Goal: Information Seeking & Learning: Learn about a topic

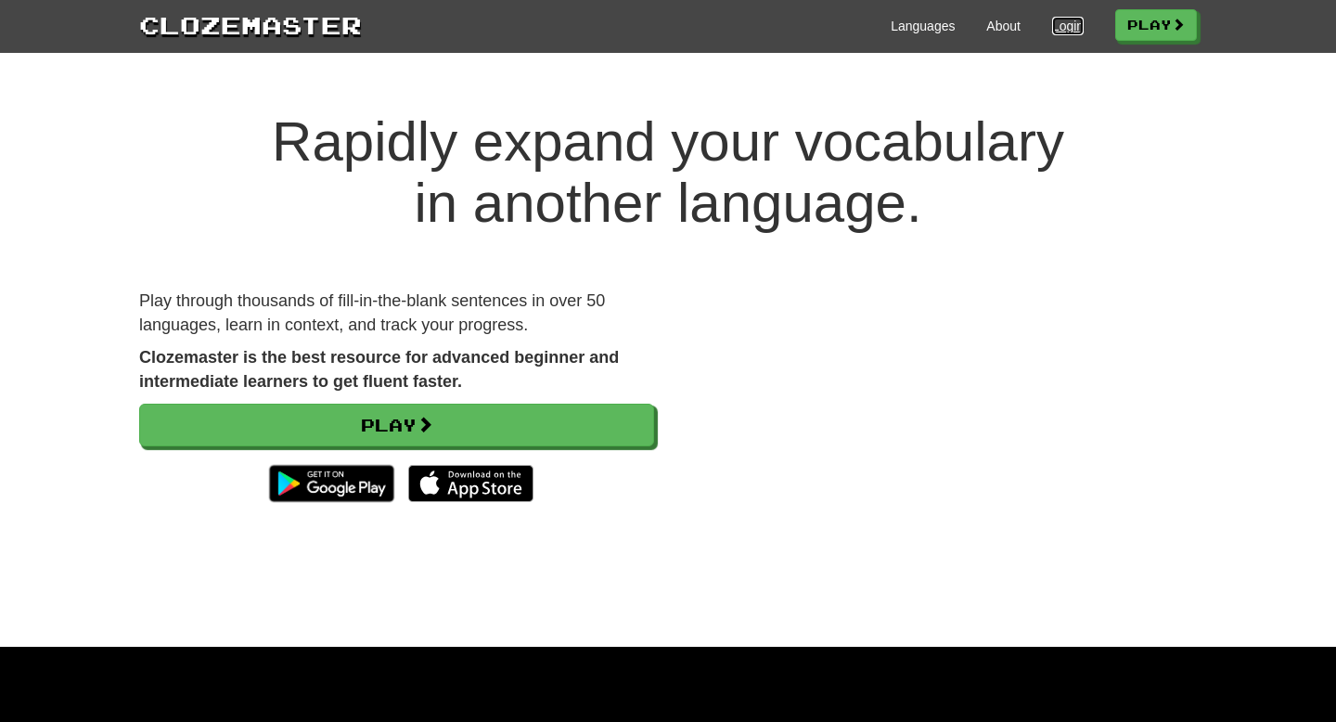
click at [833, 34] on link "Login" at bounding box center [1068, 26] width 32 height 19
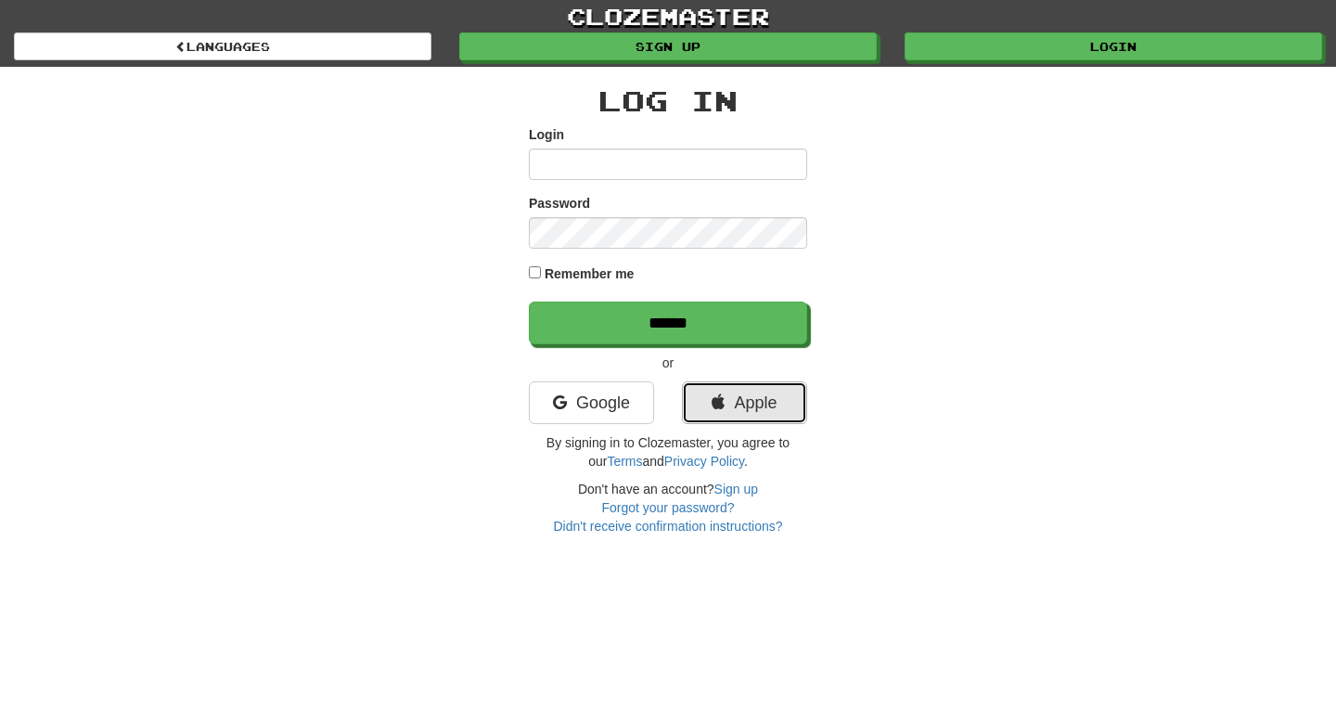
click at [702, 397] on link "Apple" at bounding box center [744, 402] width 125 height 43
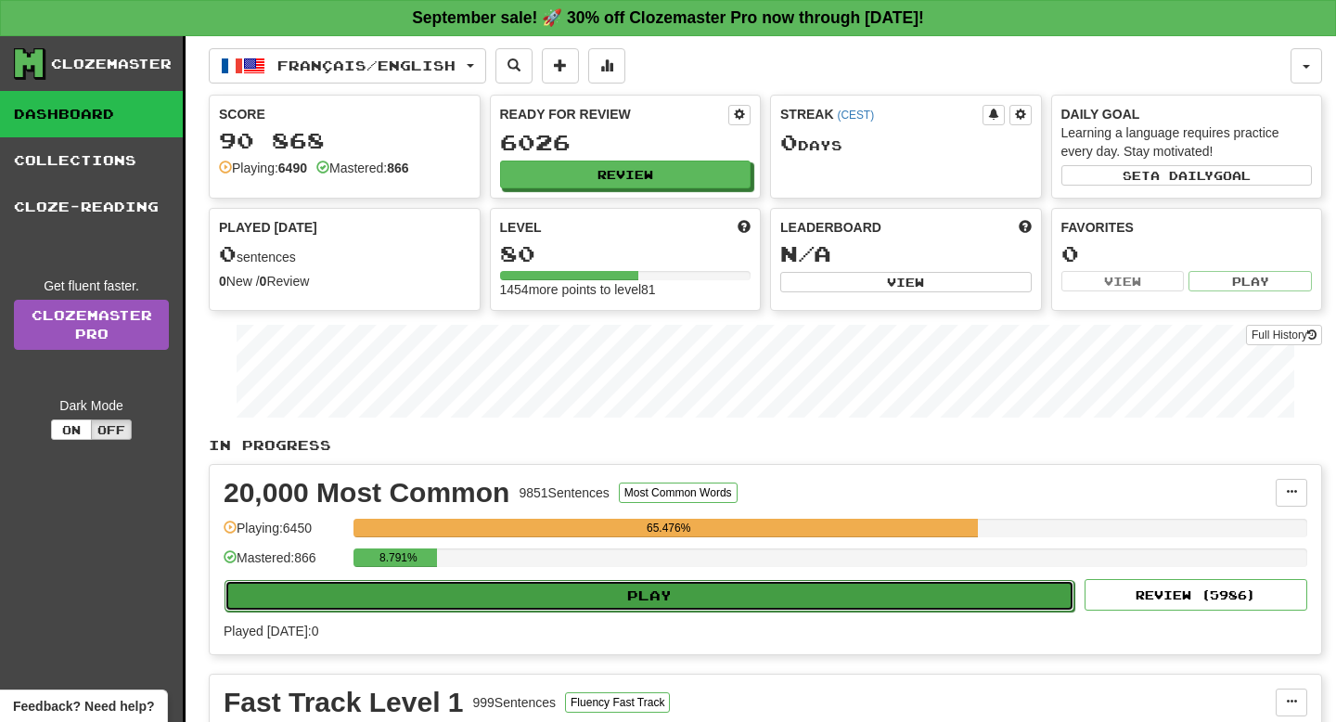
click at [553, 603] on button "Play" at bounding box center [650, 596] width 850 height 32
select select "**"
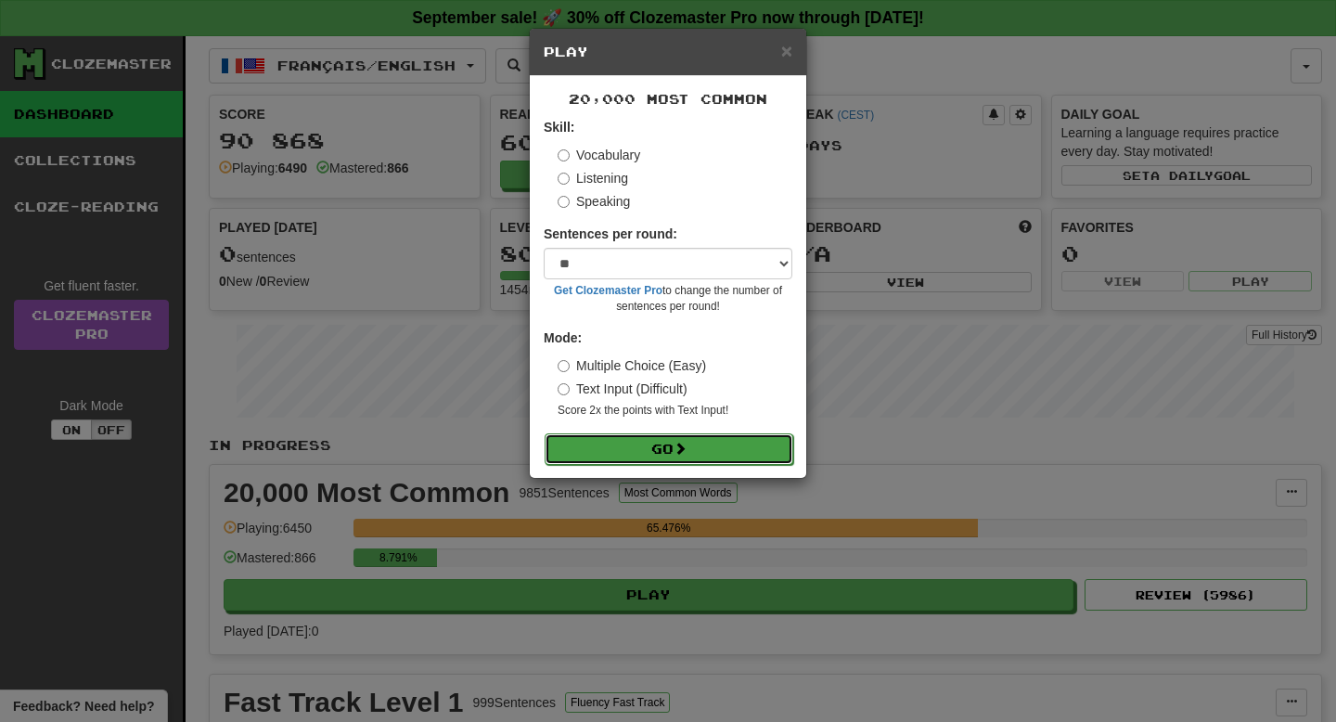
click at [640, 442] on button "Go" at bounding box center [669, 449] width 249 height 32
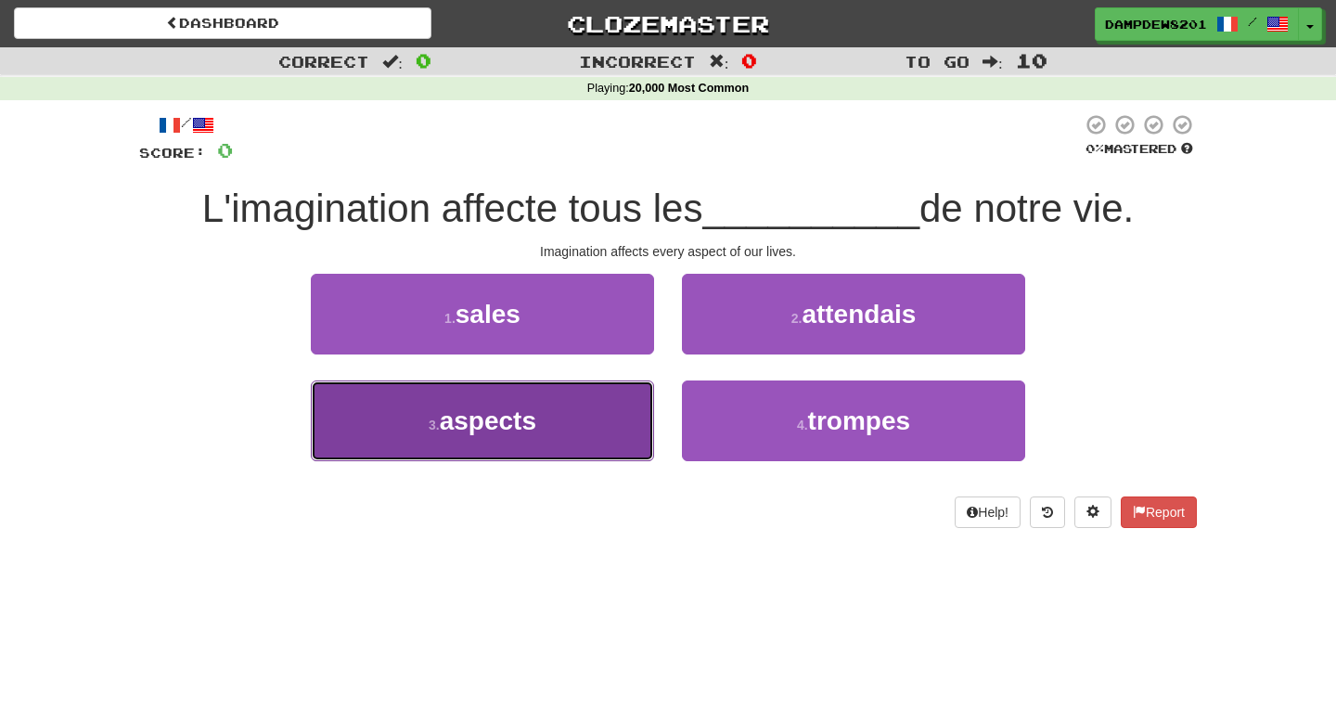
click at [471, 430] on span "aspects" at bounding box center [488, 420] width 96 height 29
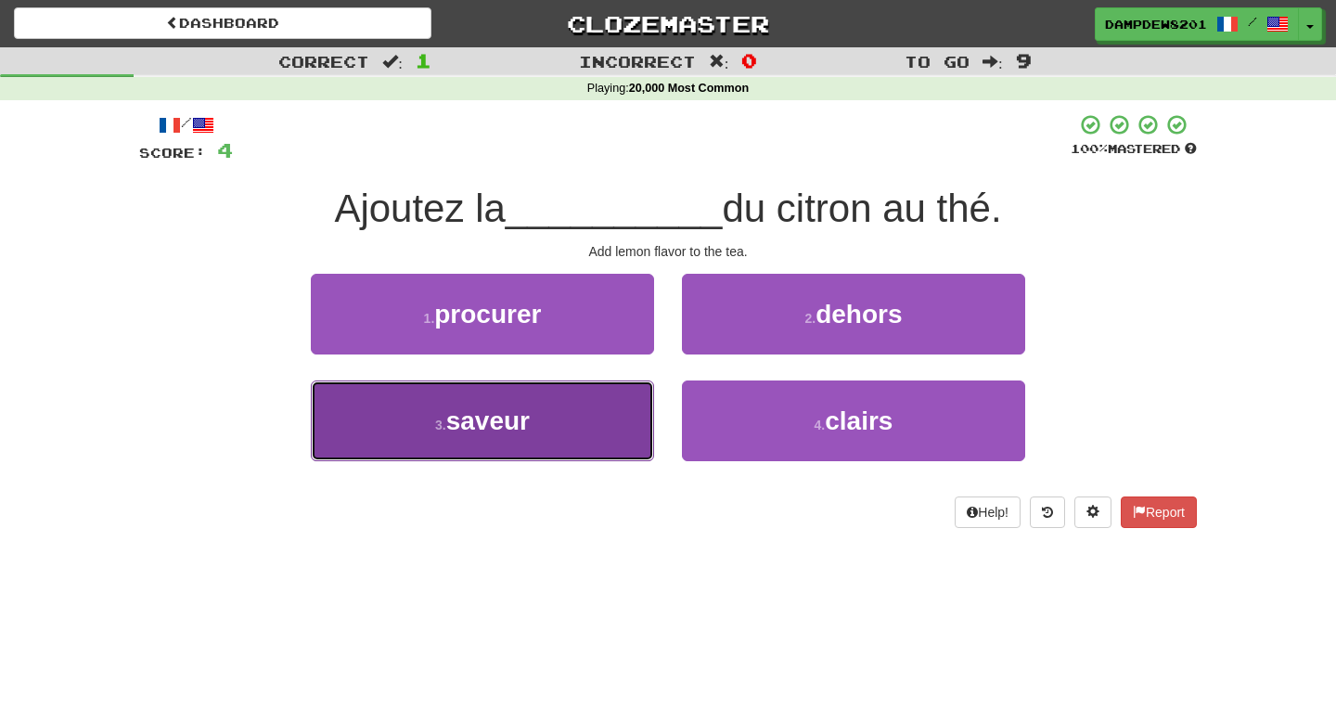
click at [412, 456] on button "3 . saveur" at bounding box center [482, 420] width 343 height 81
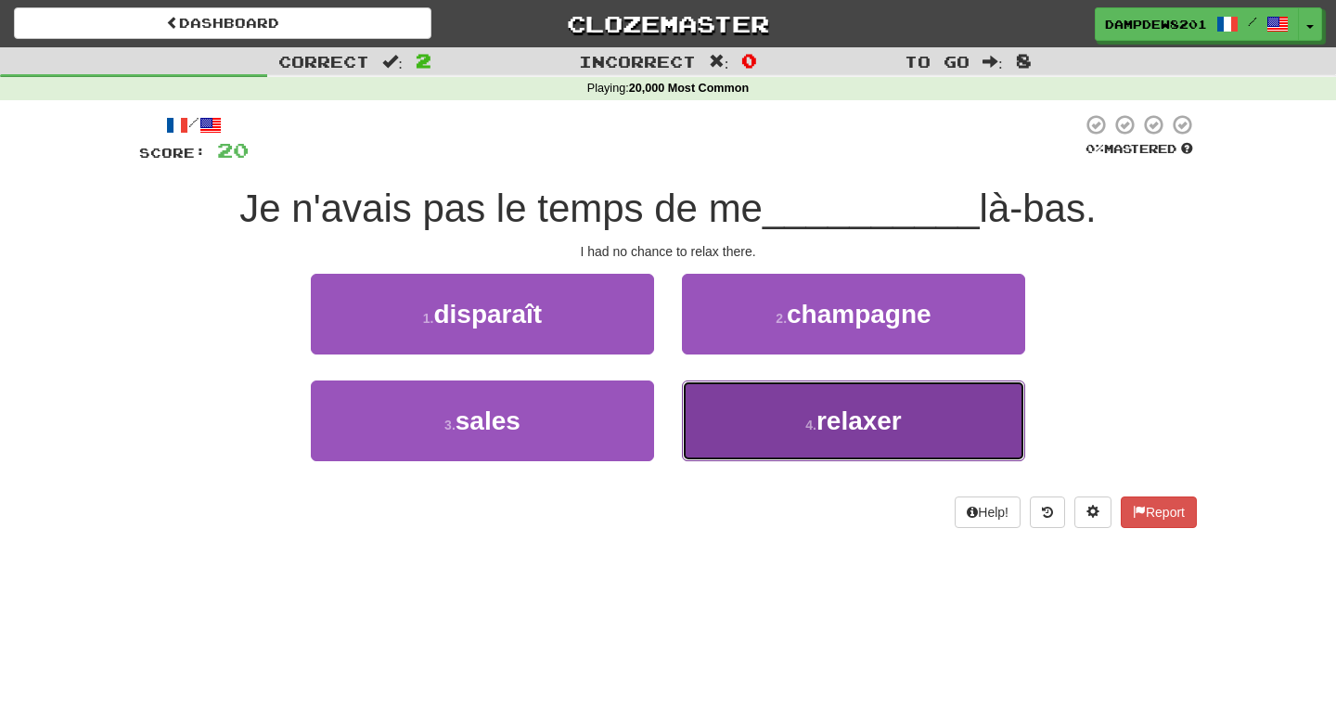
click at [767, 423] on button "4 . relaxer" at bounding box center [853, 420] width 343 height 81
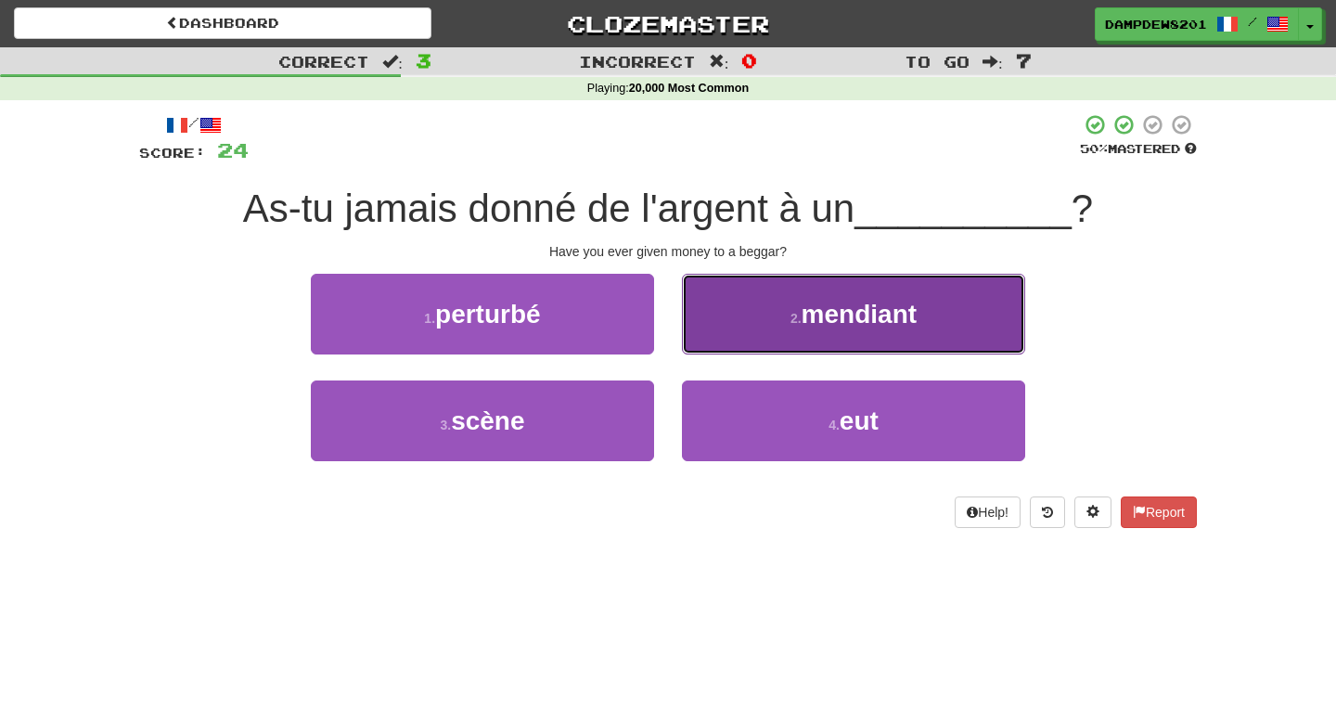
click at [783, 280] on button "2 . mendiant" at bounding box center [853, 314] width 343 height 81
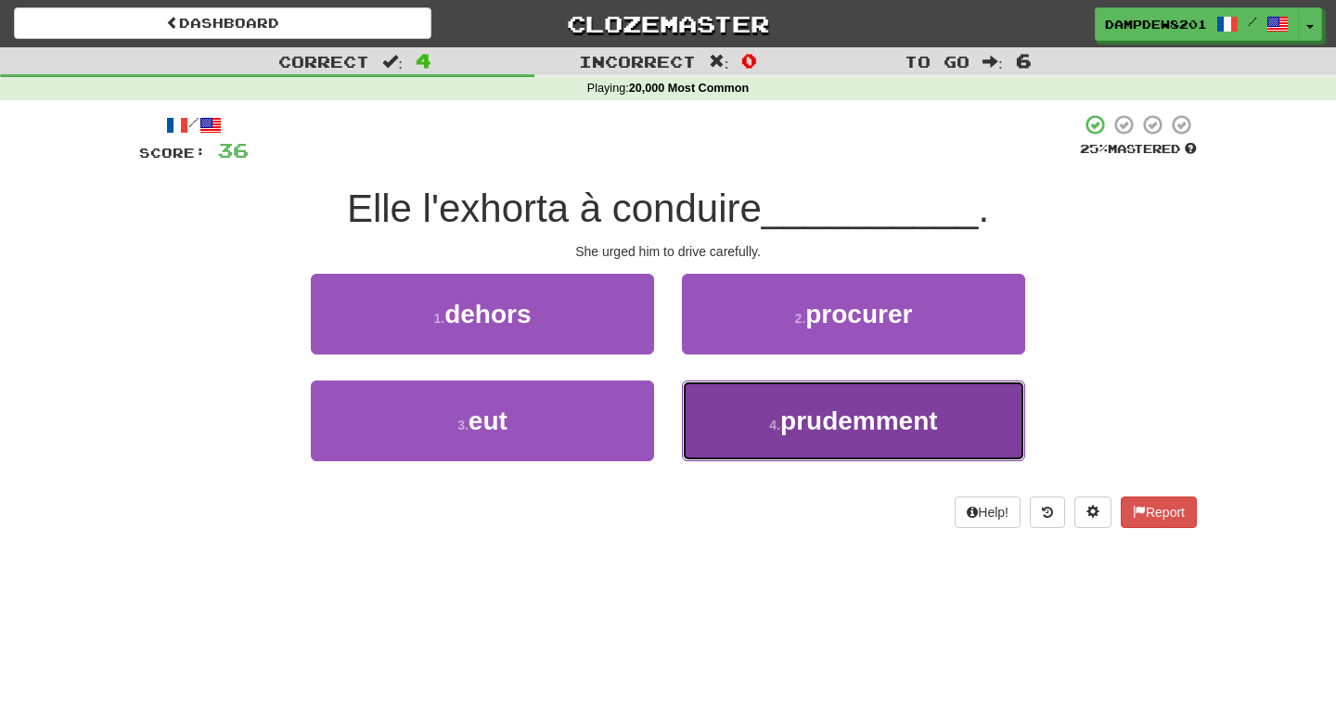
click at [751, 440] on button "4 . prudemment" at bounding box center [853, 420] width 343 height 81
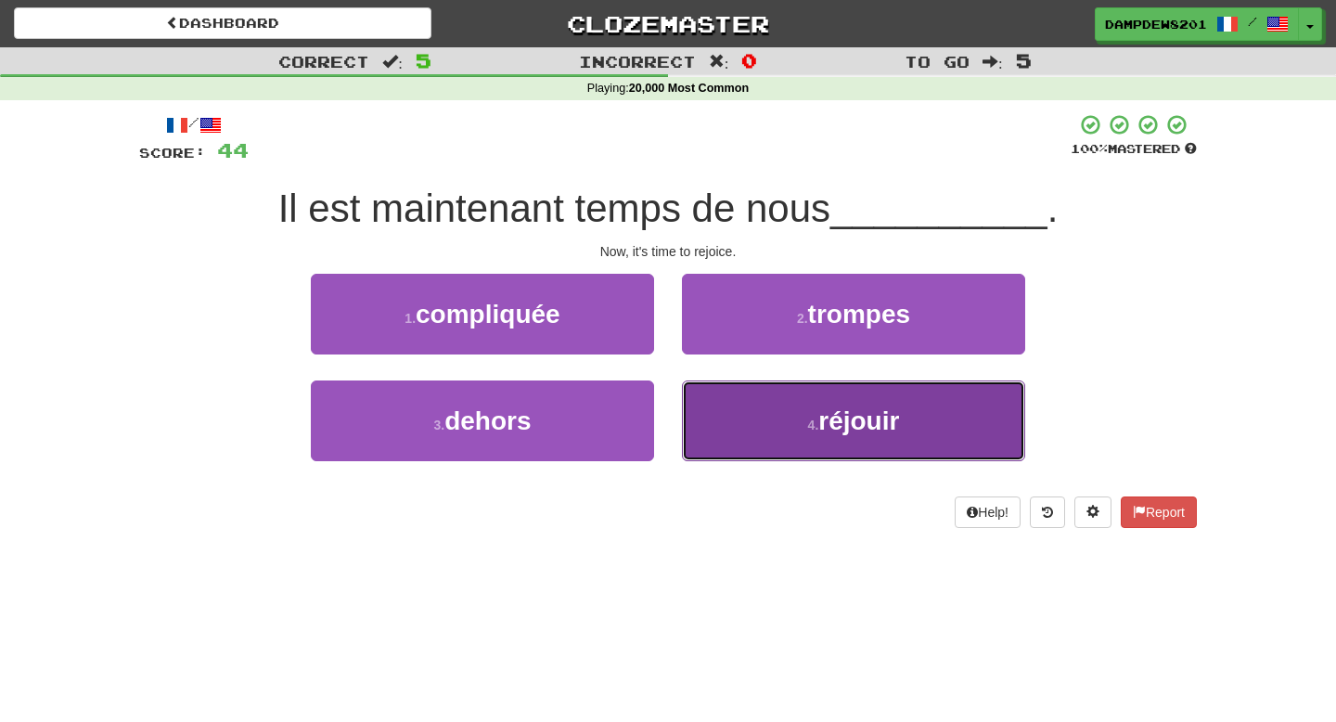
click at [722, 396] on button "4 . réjouir" at bounding box center [853, 420] width 343 height 81
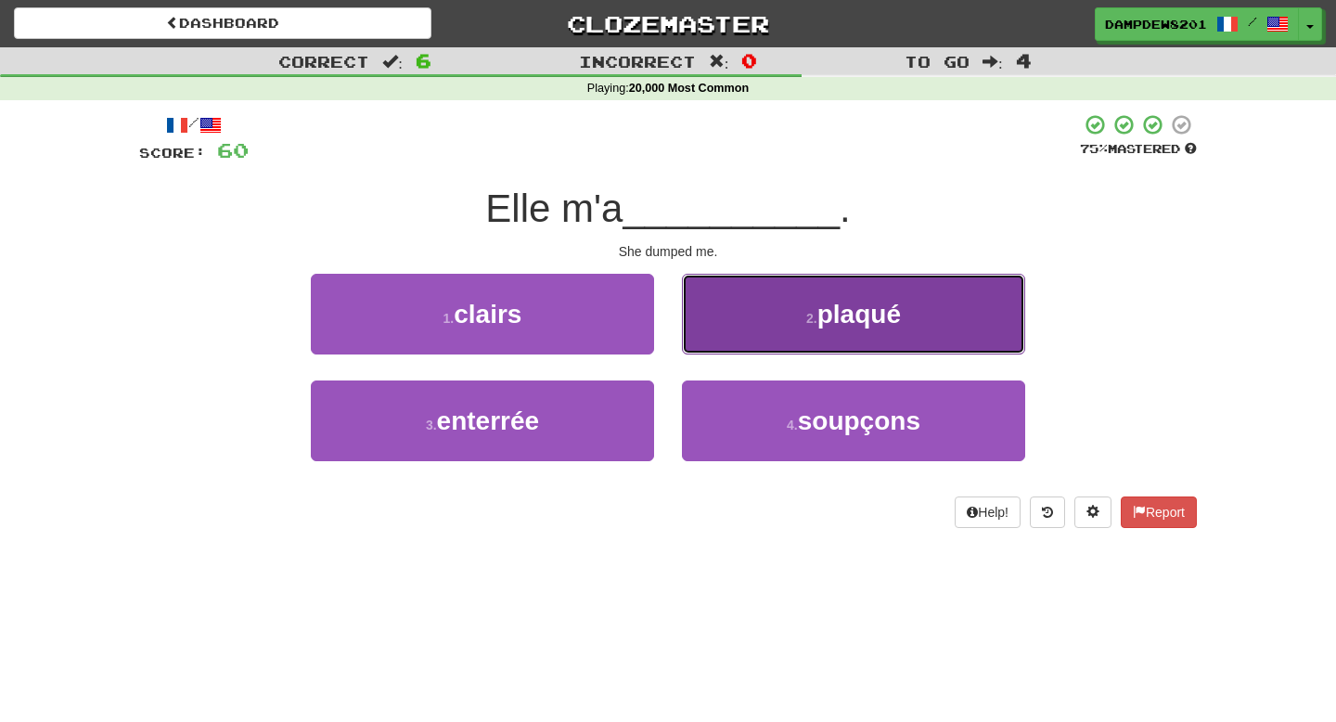
click at [827, 320] on span "plaqué" at bounding box center [858, 314] width 83 height 29
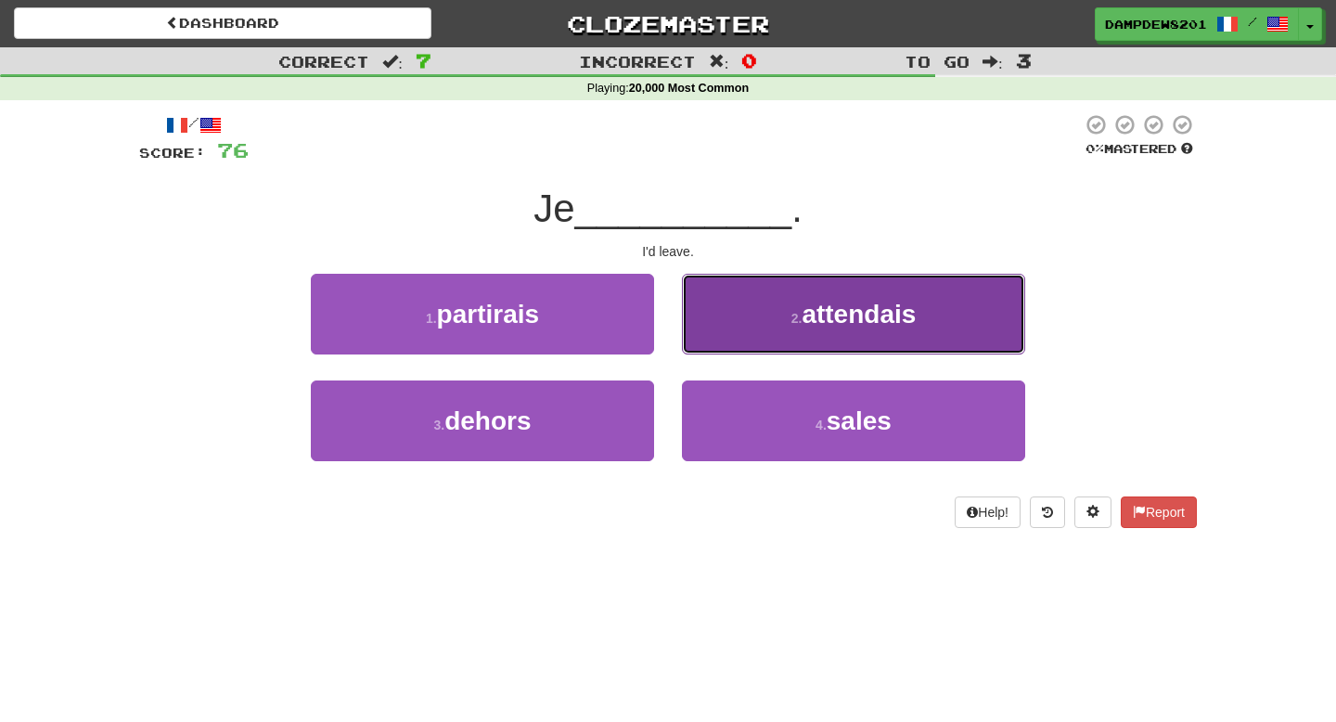
click at [766, 303] on button "2 . attendais" at bounding box center [853, 314] width 343 height 81
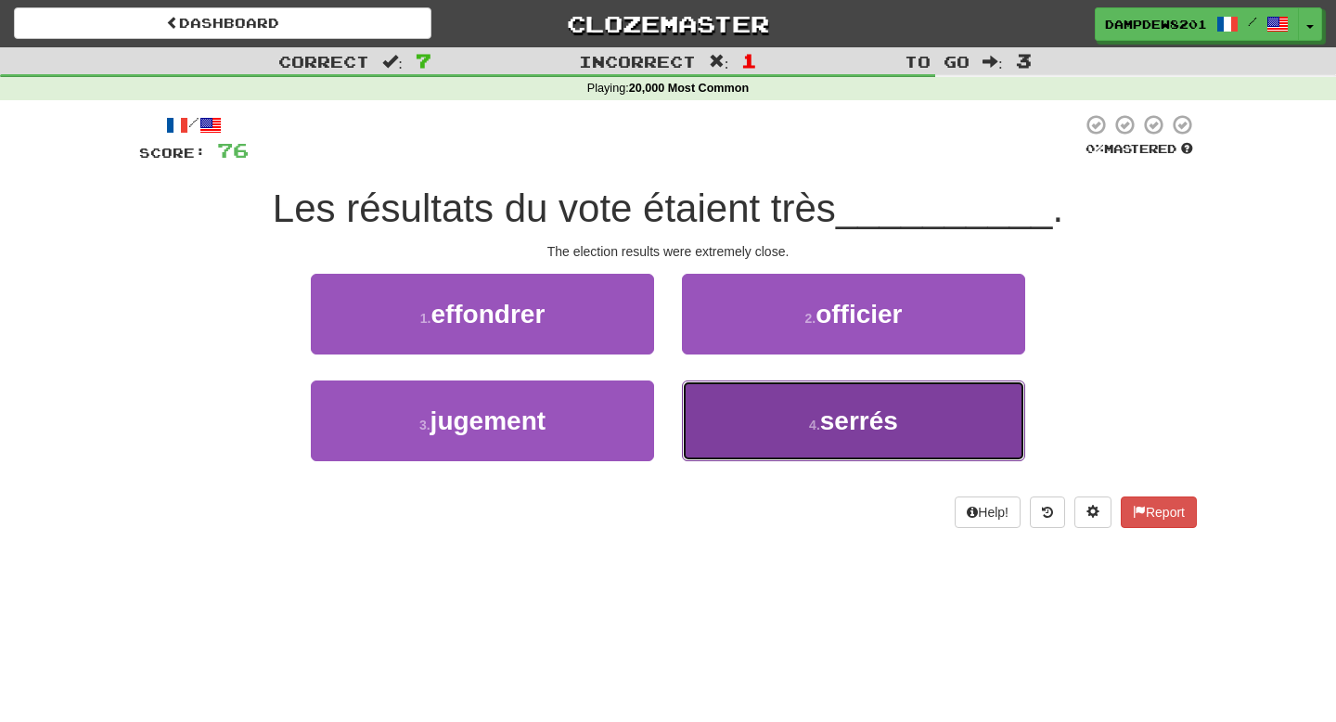
click at [781, 431] on button "4 . serrés" at bounding box center [853, 420] width 343 height 81
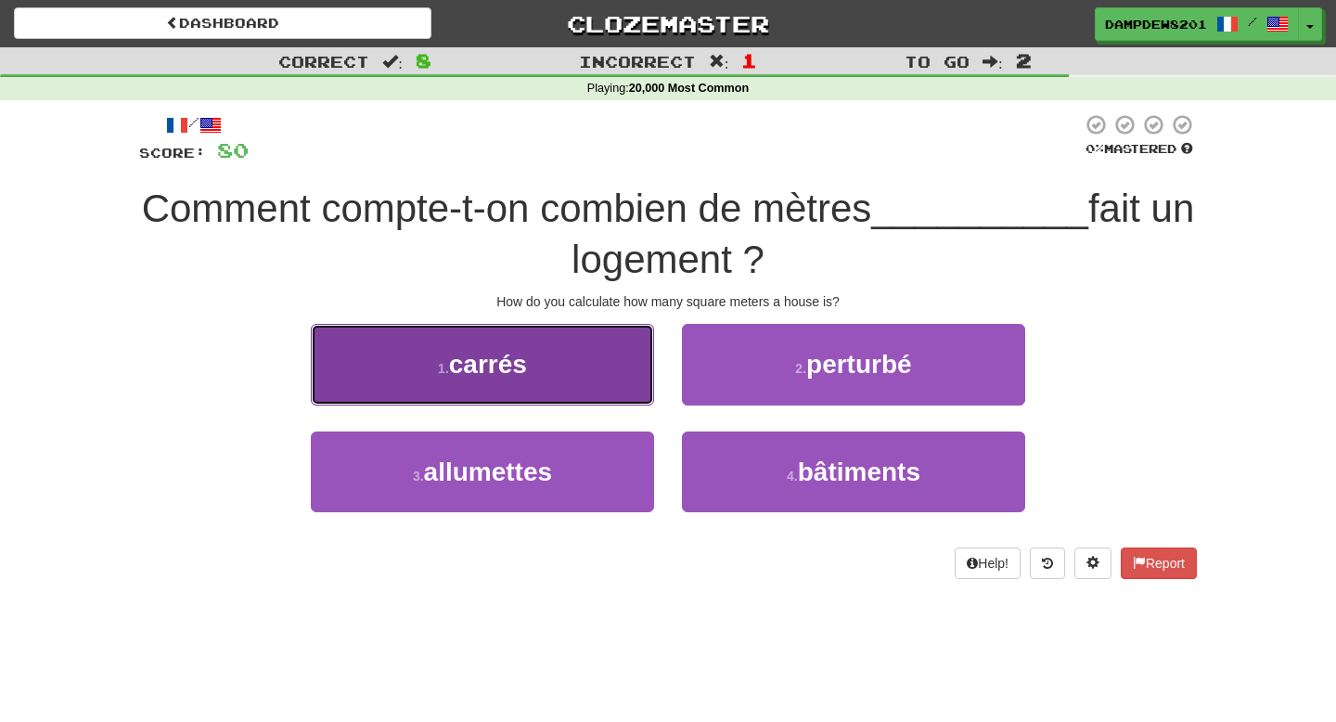
click at [544, 392] on button "1 . carrés" at bounding box center [482, 364] width 343 height 81
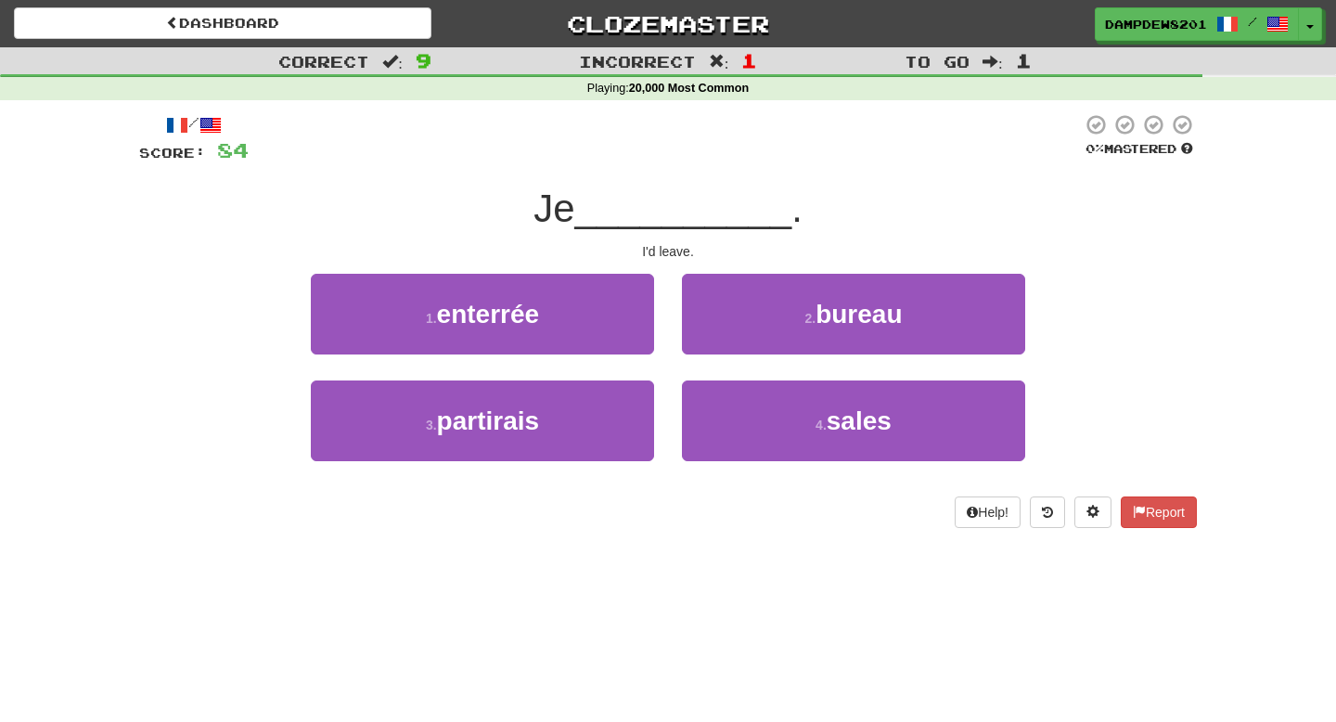
click at [542, 465] on div "3 . partirais" at bounding box center [482, 433] width 371 height 107
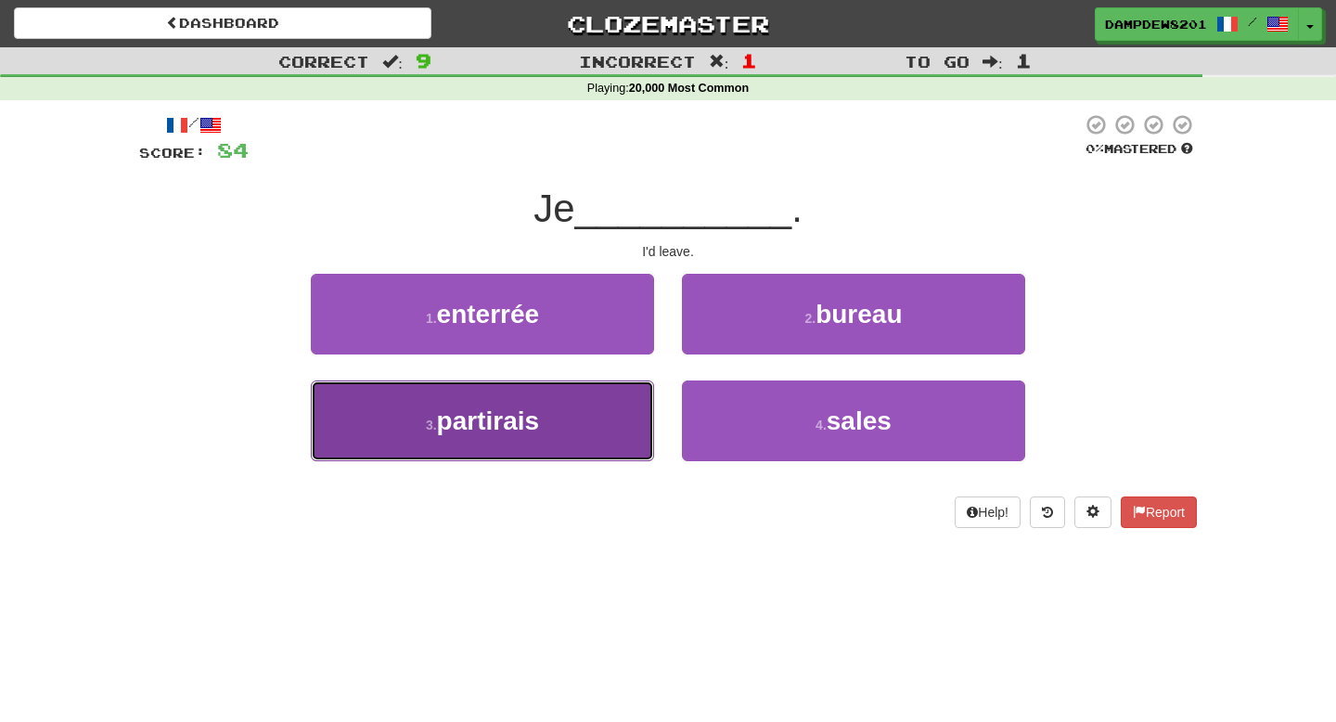
click at [546, 430] on button "3 . partirais" at bounding box center [482, 420] width 343 height 81
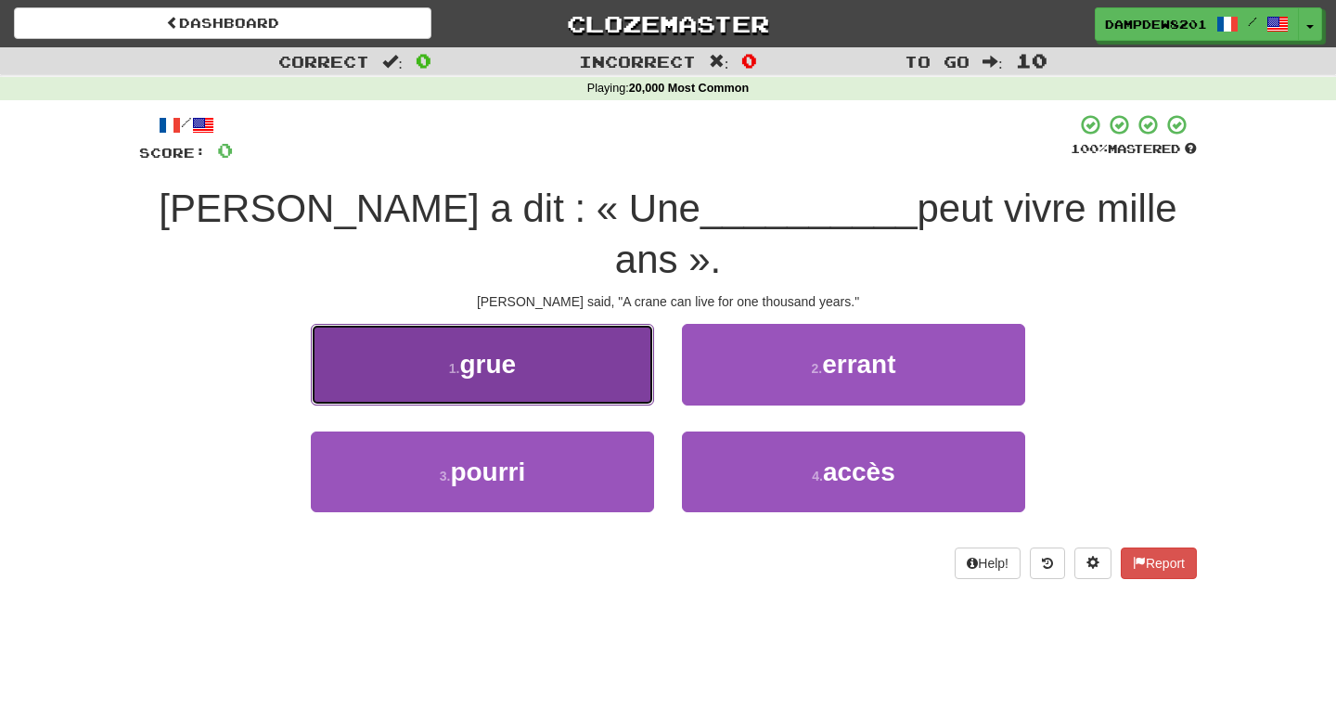
click at [648, 340] on button "1 . grue" at bounding box center [482, 364] width 343 height 81
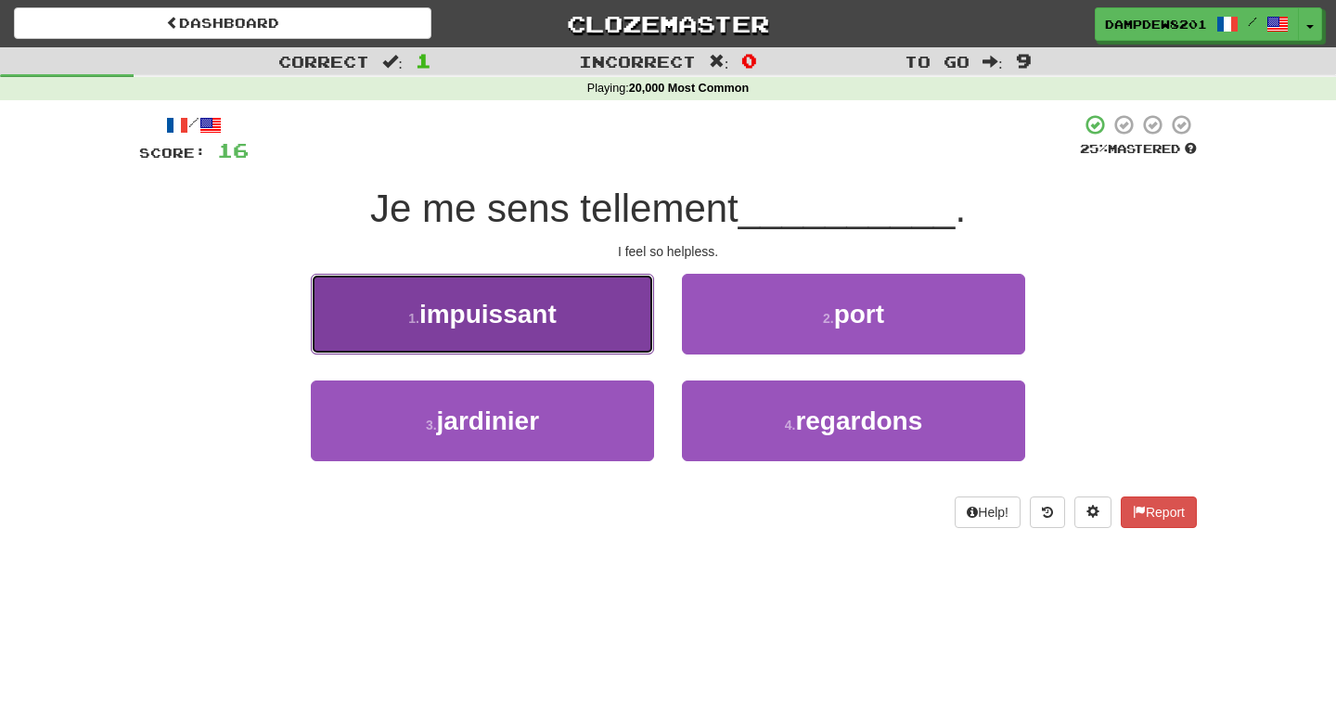
click at [608, 348] on button "1 . impuissant" at bounding box center [482, 314] width 343 height 81
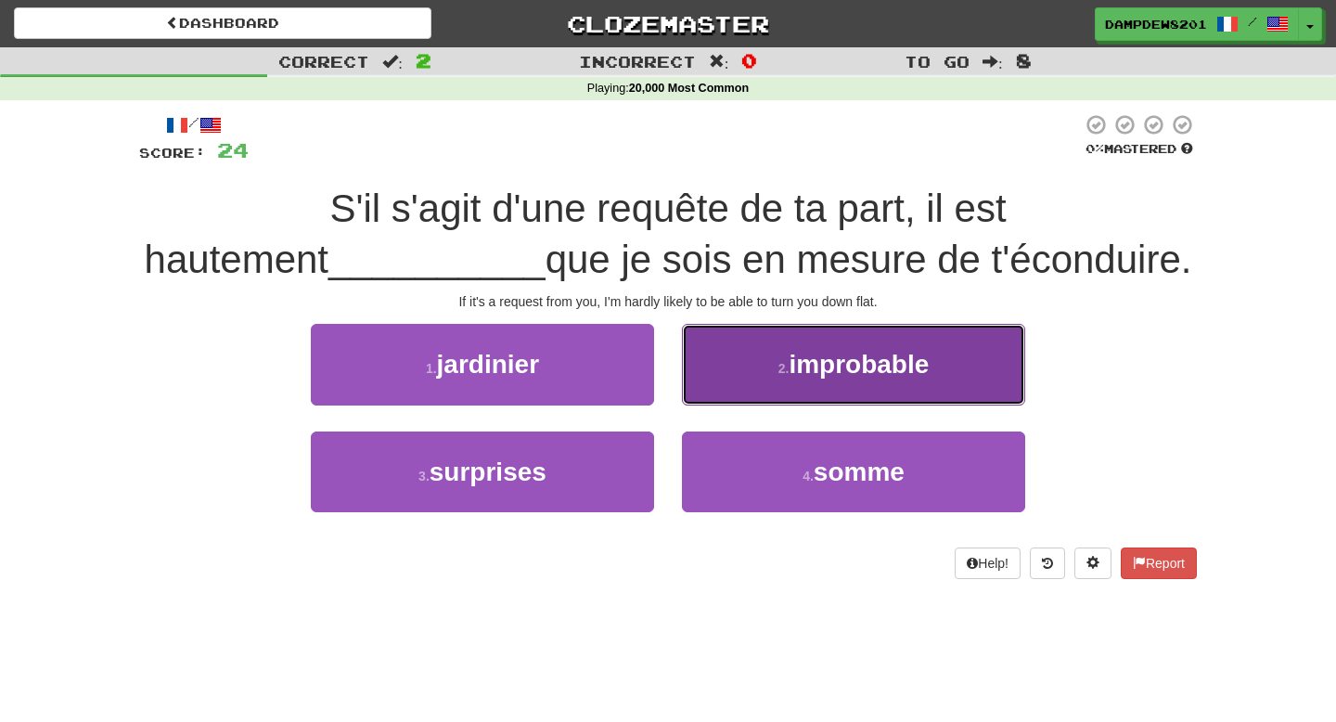
click at [856, 360] on span "improbable" at bounding box center [859, 364] width 140 height 29
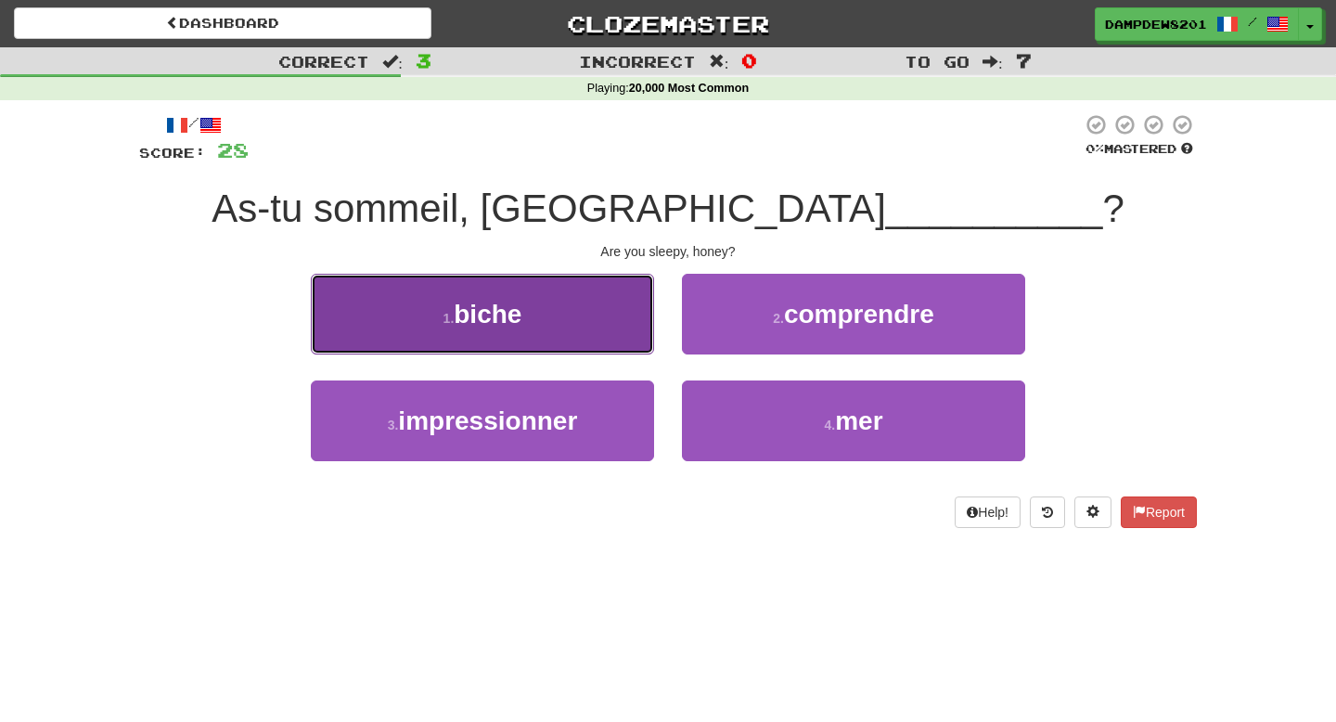
click at [518, 342] on button "1 . biche" at bounding box center [482, 314] width 343 height 81
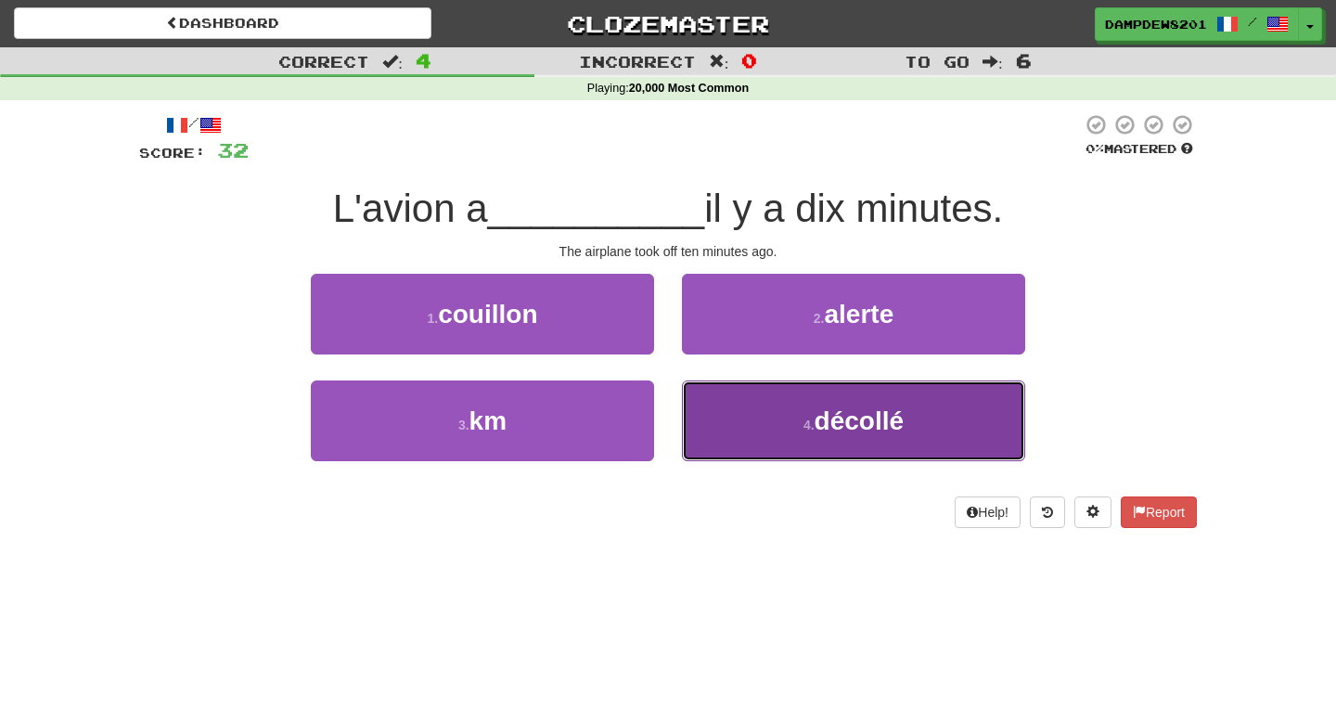
click at [858, 380] on button "4 . décollé" at bounding box center [853, 420] width 343 height 81
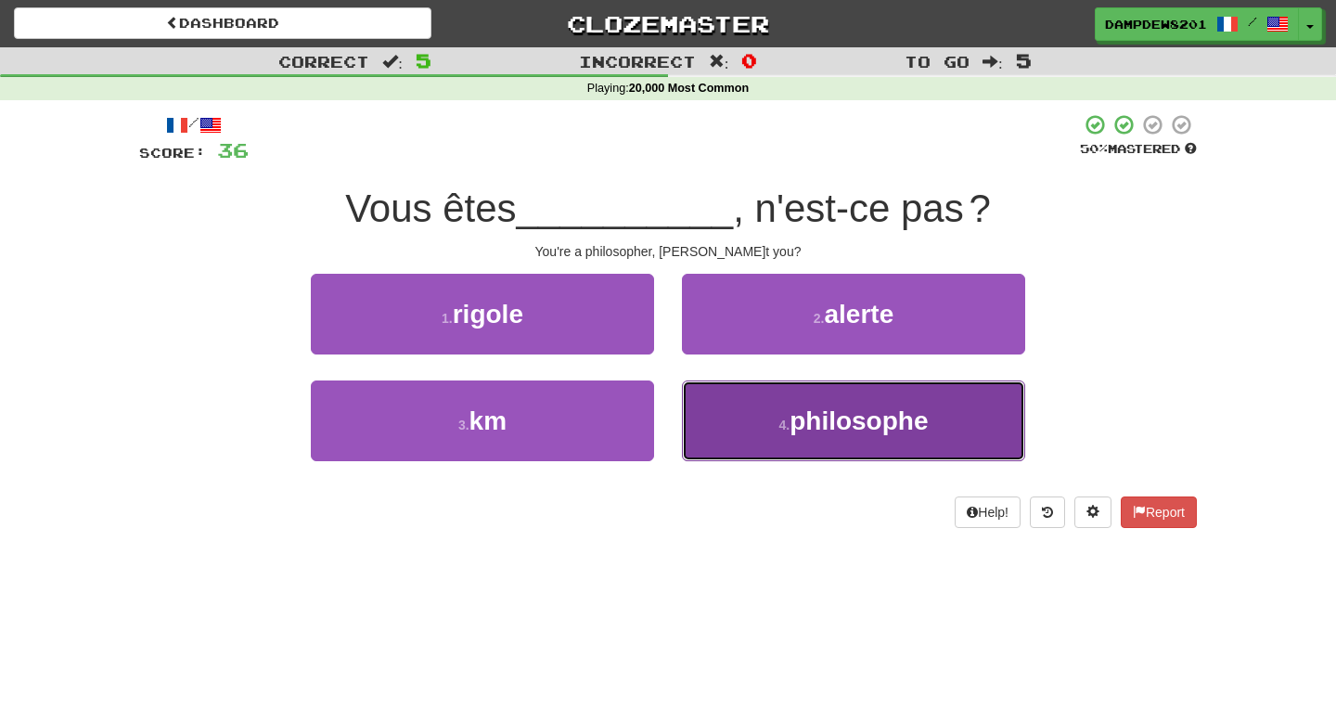
click at [859, 427] on span "philosophe" at bounding box center [858, 420] width 138 height 29
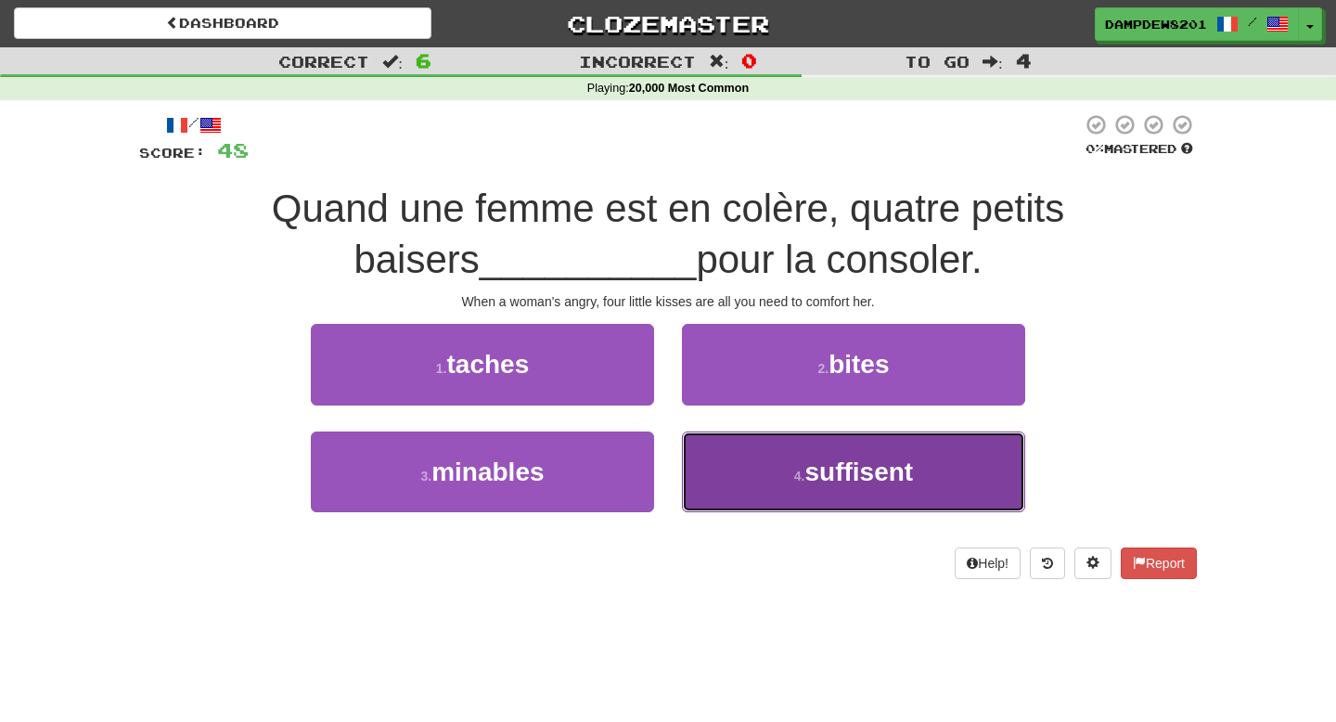
click at [780, 490] on button "4 . suffisent" at bounding box center [853, 471] width 343 height 81
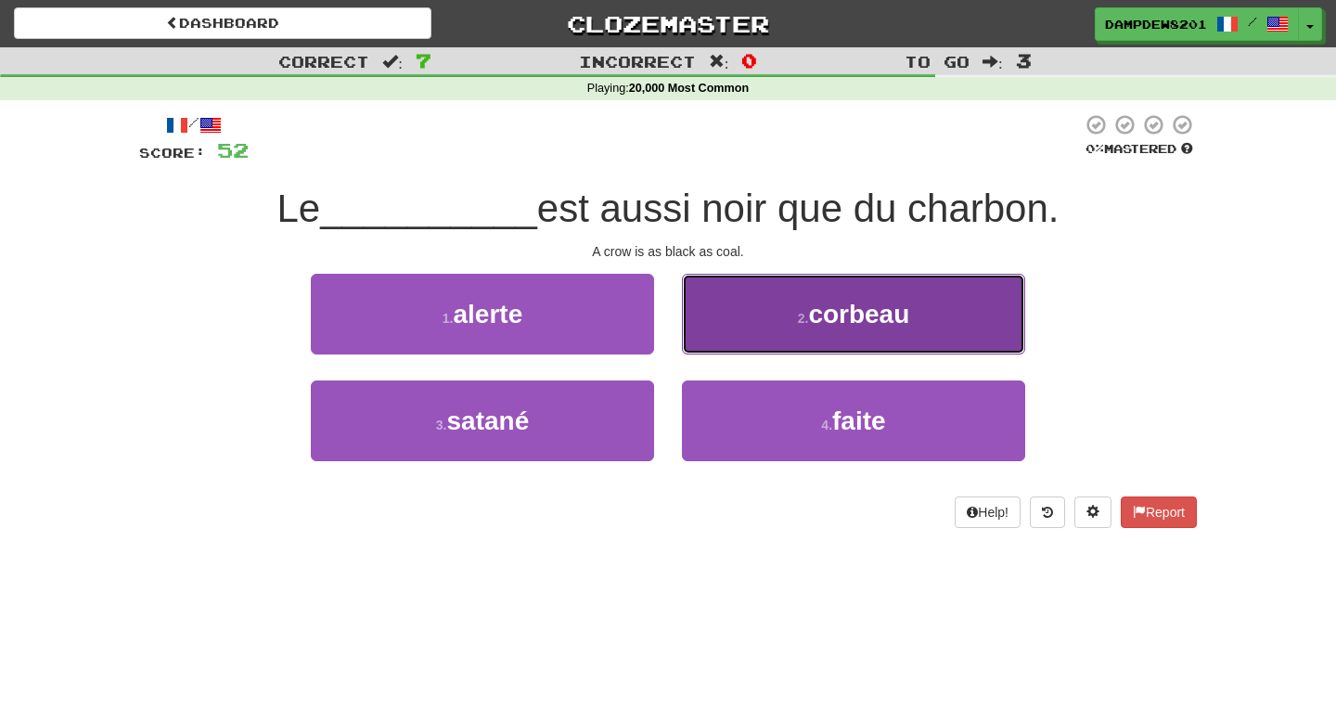
click at [792, 330] on button "2 . corbeau" at bounding box center [853, 314] width 343 height 81
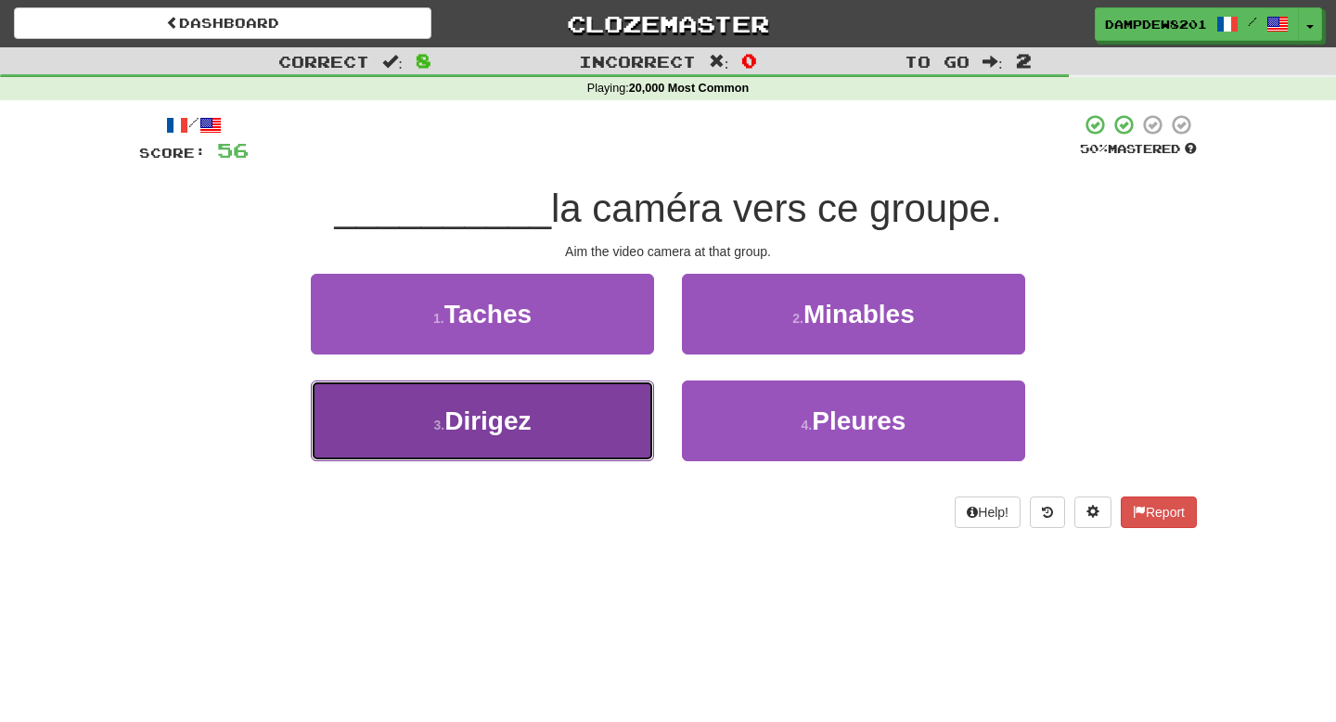
click at [497, 429] on span "Dirigez" at bounding box center [487, 420] width 86 height 29
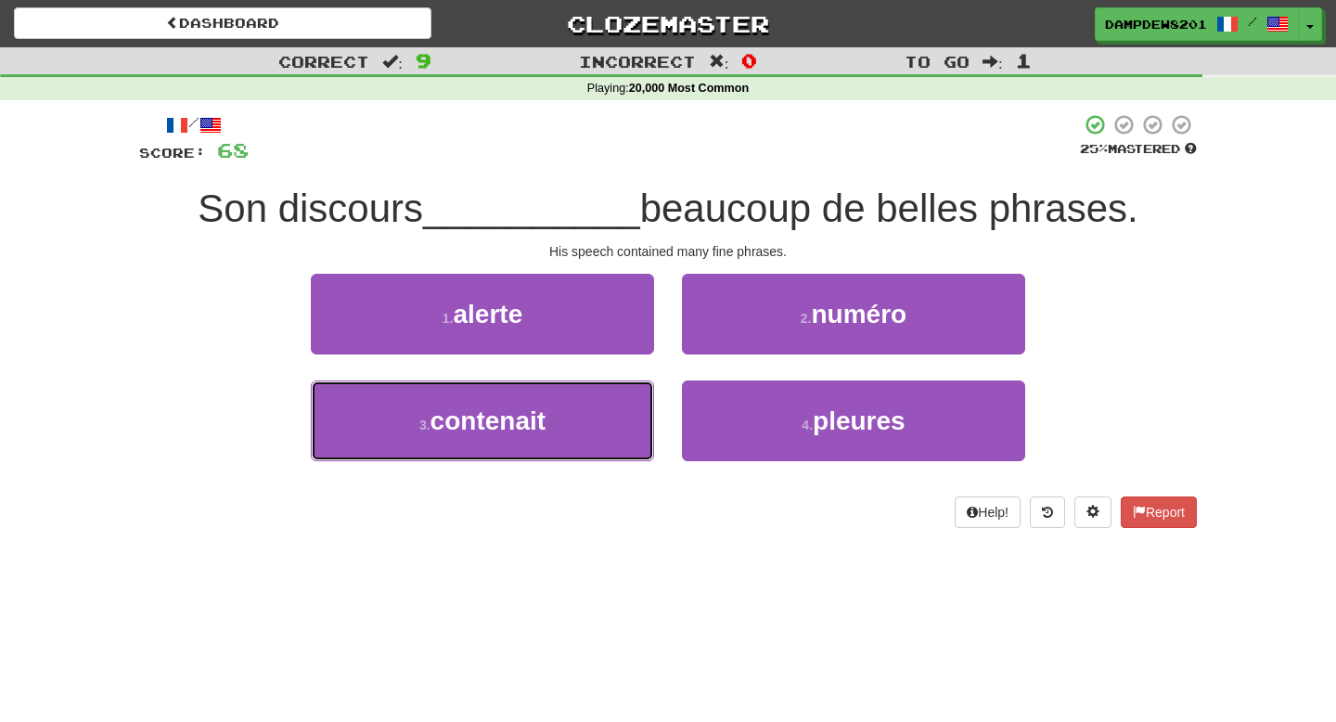
click at [497, 429] on span "contenait" at bounding box center [487, 420] width 115 height 29
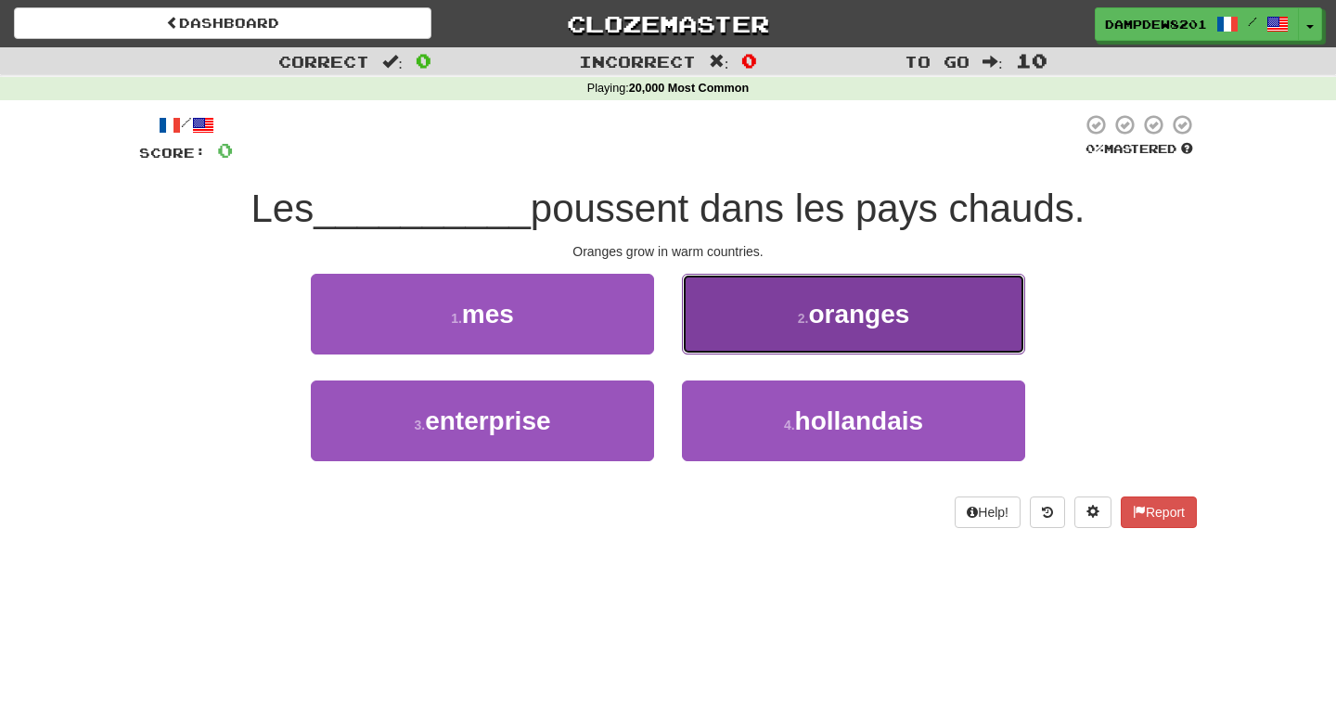
click at [841, 320] on span "oranges" at bounding box center [858, 314] width 101 height 29
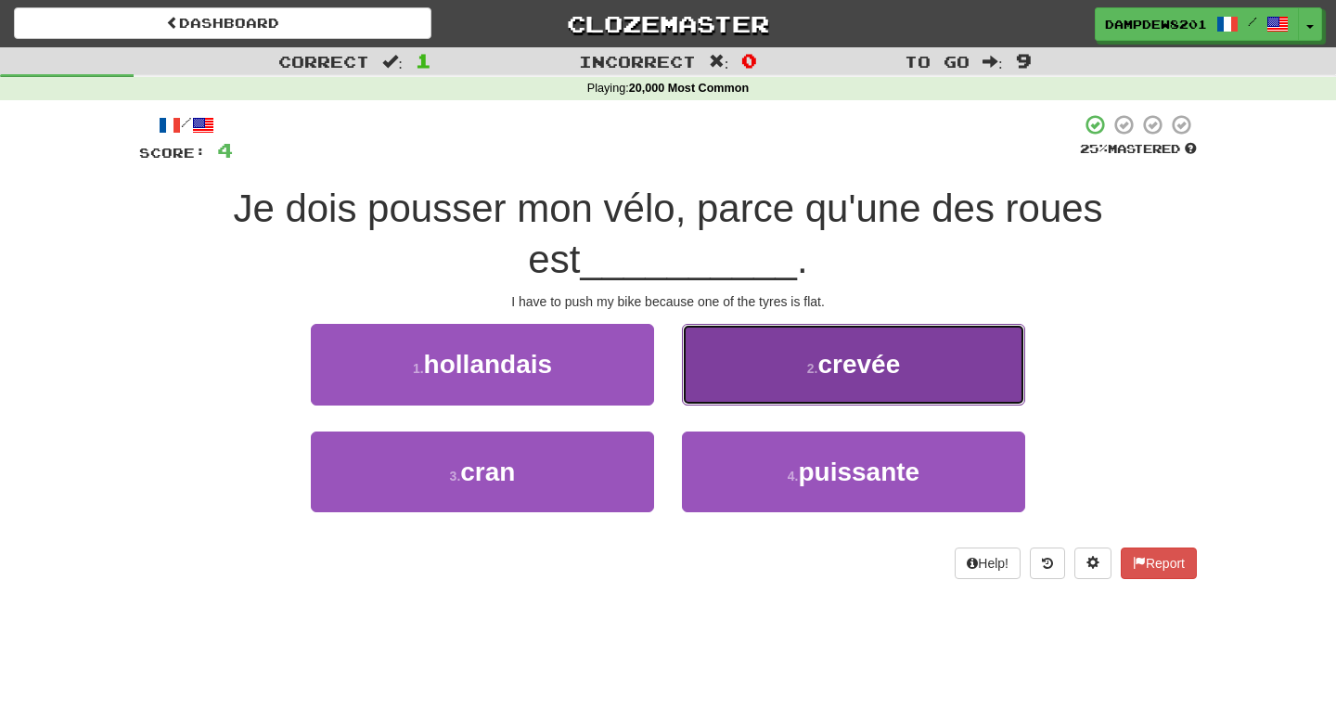
click at [828, 340] on button "2 . crevée" at bounding box center [853, 364] width 343 height 81
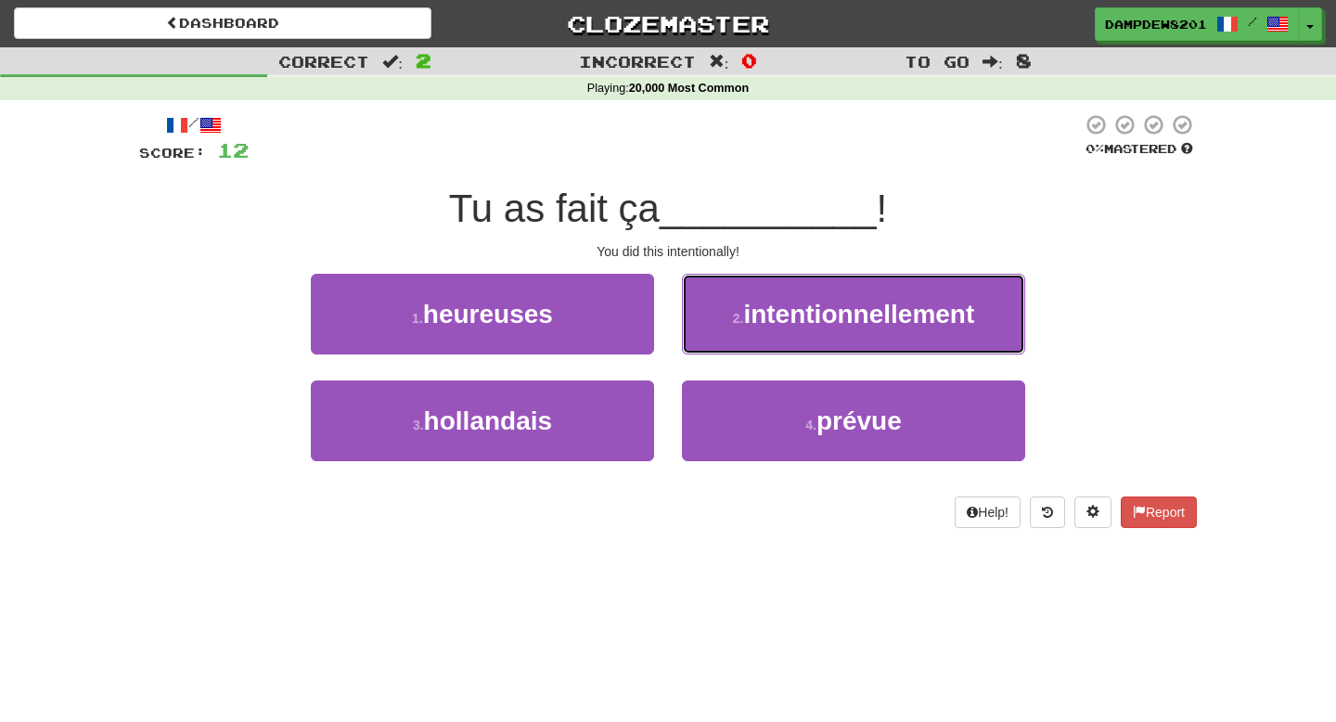
click at [828, 340] on button "2 . intentionnellement" at bounding box center [853, 314] width 343 height 81
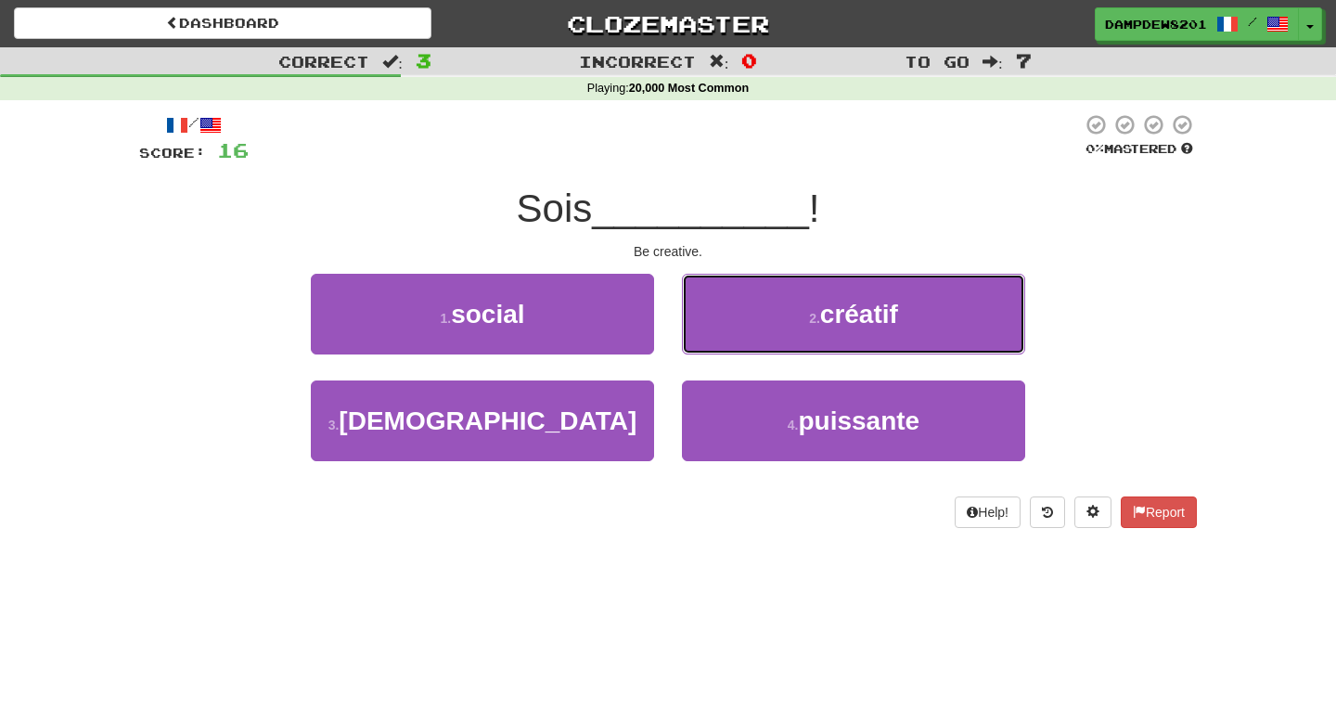
click at [828, 340] on button "2 . créatif" at bounding box center [853, 314] width 343 height 81
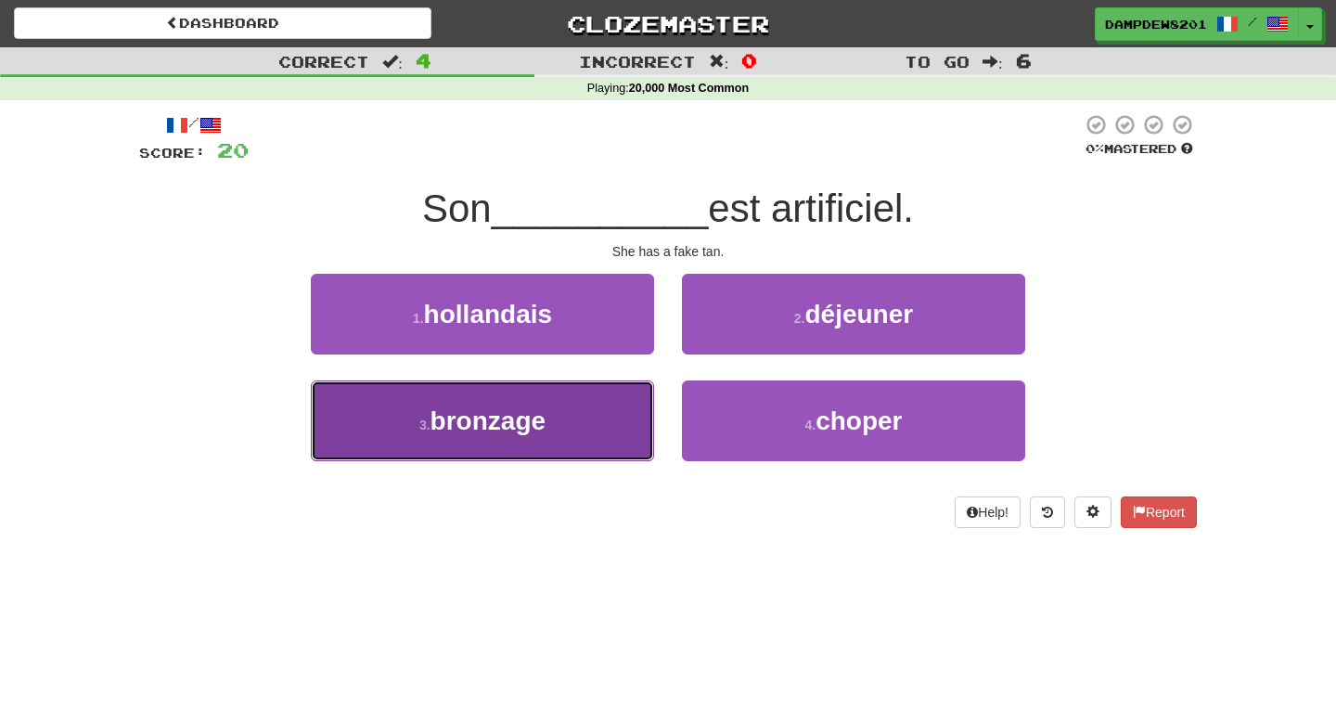
click at [441, 436] on button "3 . bronzage" at bounding box center [482, 420] width 343 height 81
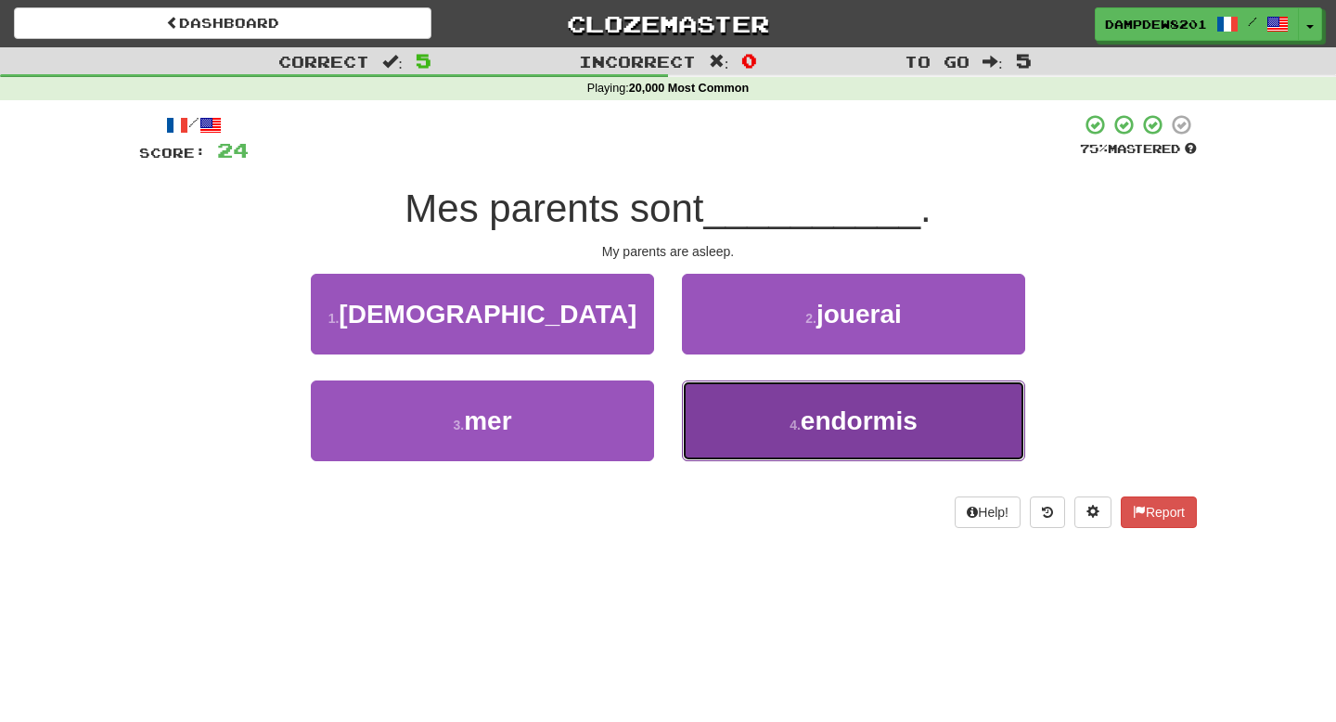
click at [806, 429] on span "endormis" at bounding box center [859, 420] width 117 height 29
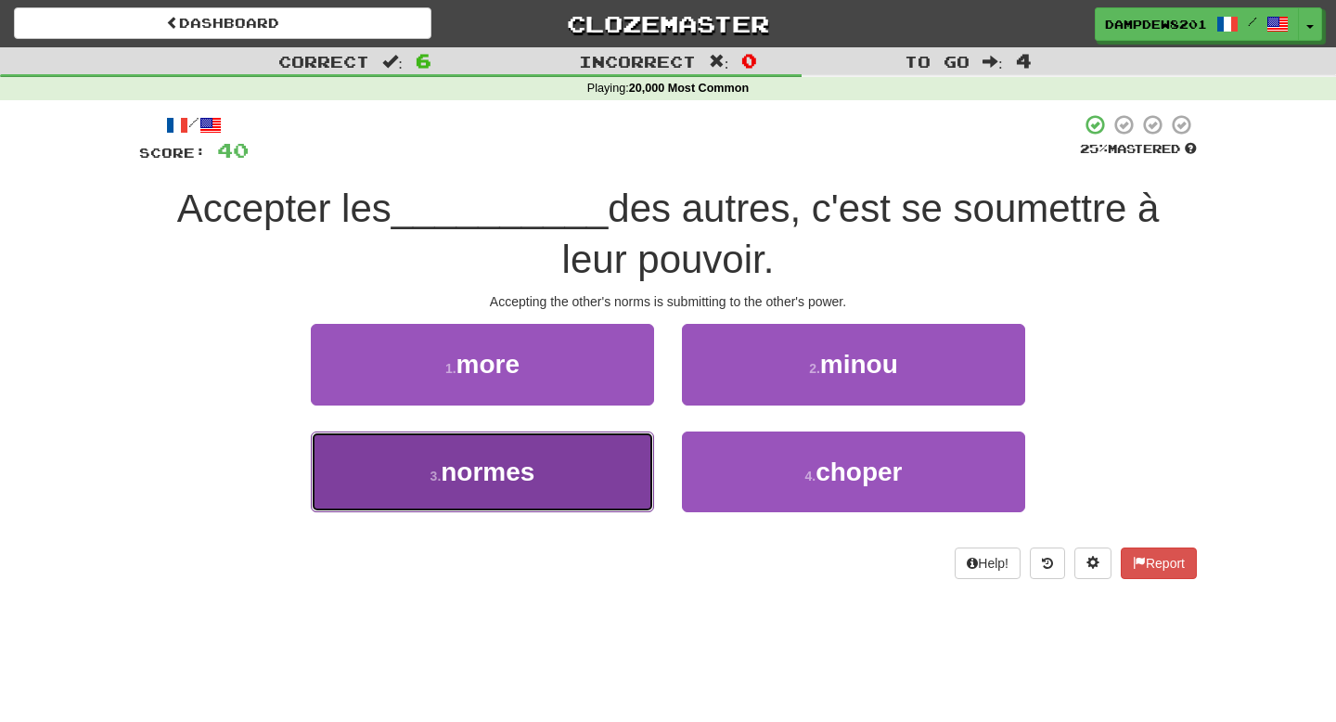
click at [474, 494] on button "3 . normes" at bounding box center [482, 471] width 343 height 81
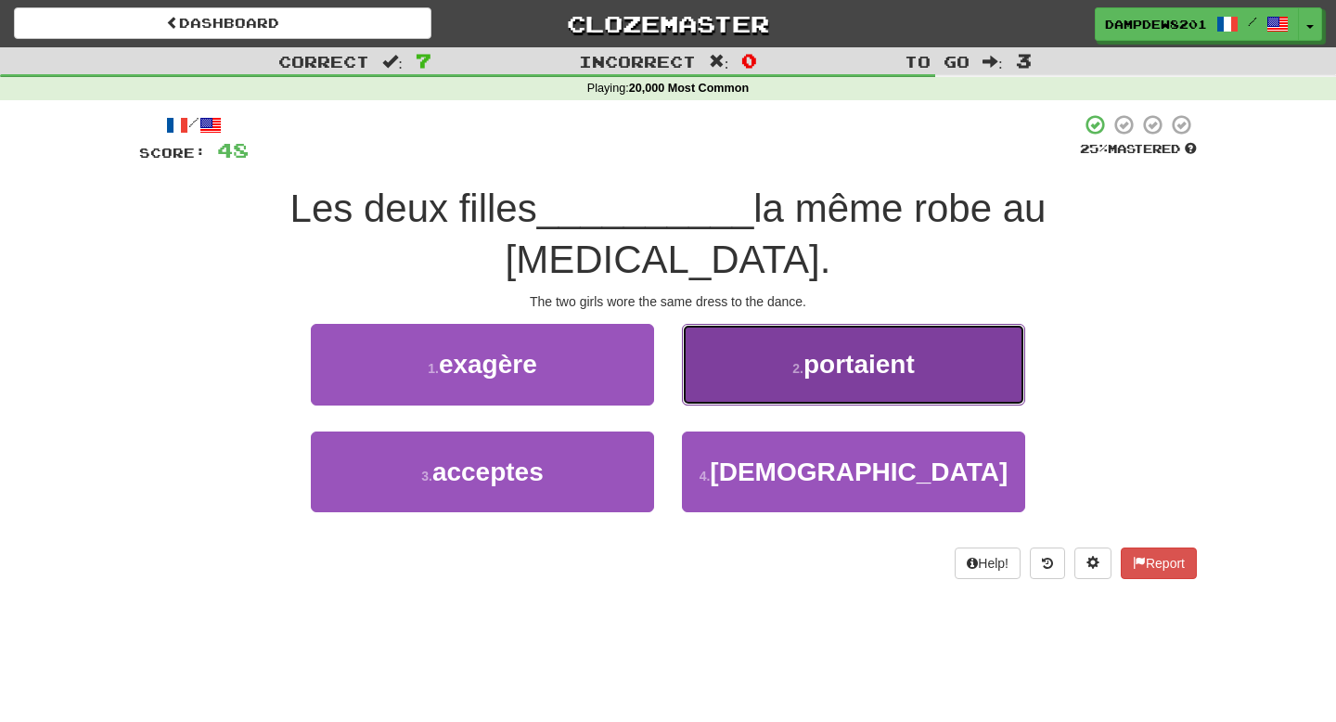
click at [719, 324] on button "2 . portaient" at bounding box center [853, 364] width 343 height 81
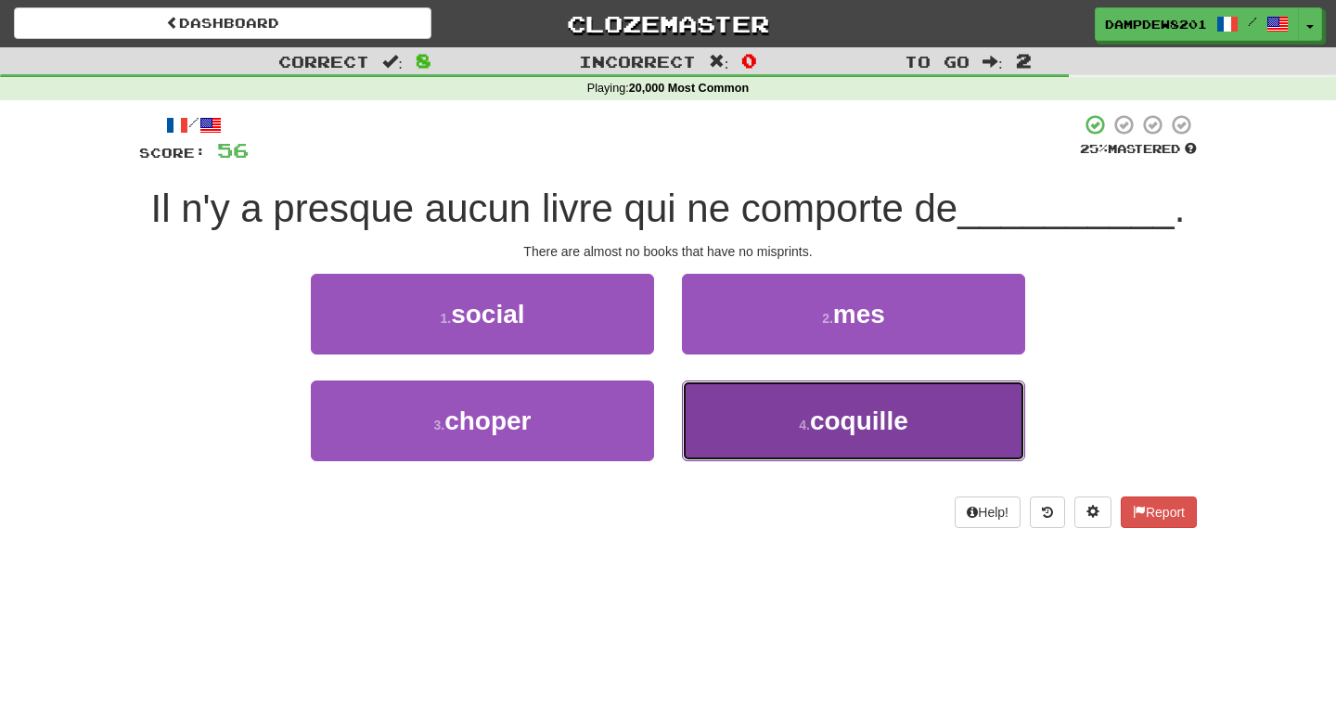
click at [789, 423] on button "4 . coquille" at bounding box center [853, 420] width 343 height 81
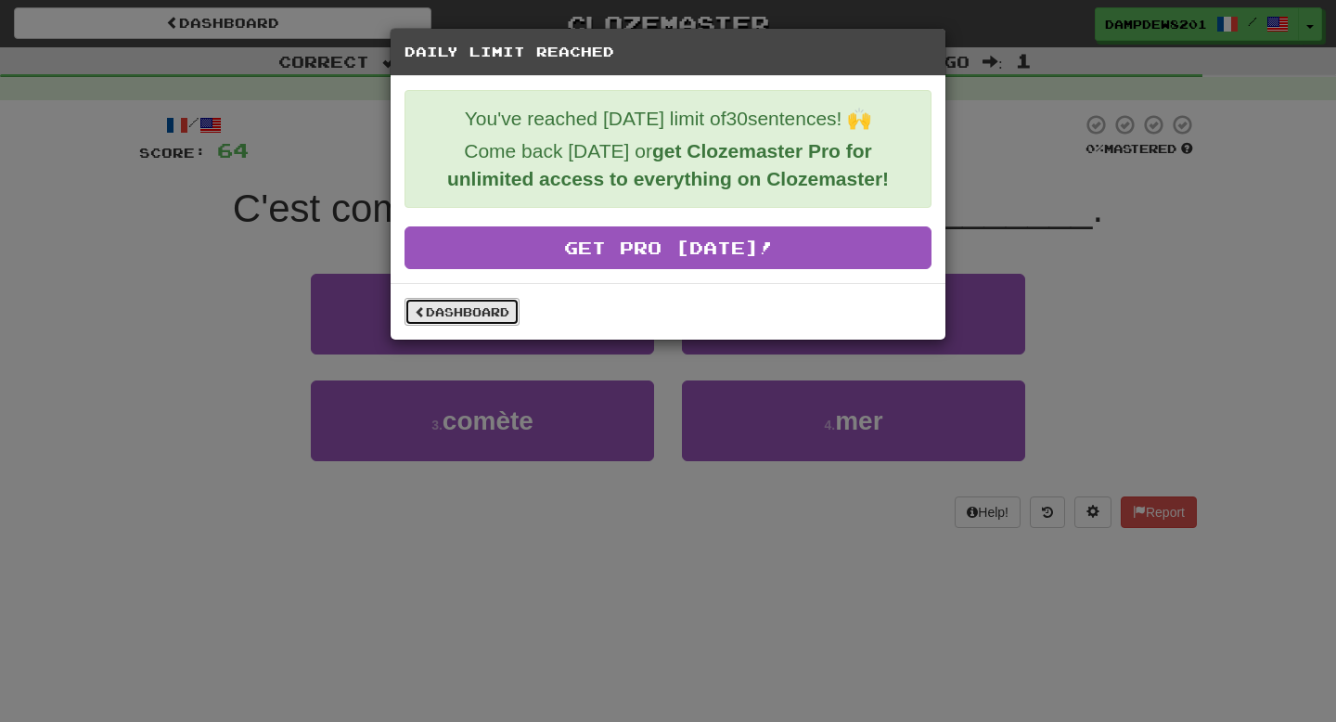
click at [505, 314] on link "Dashboard" at bounding box center [461, 312] width 115 height 28
